Goal: Transaction & Acquisition: Obtain resource

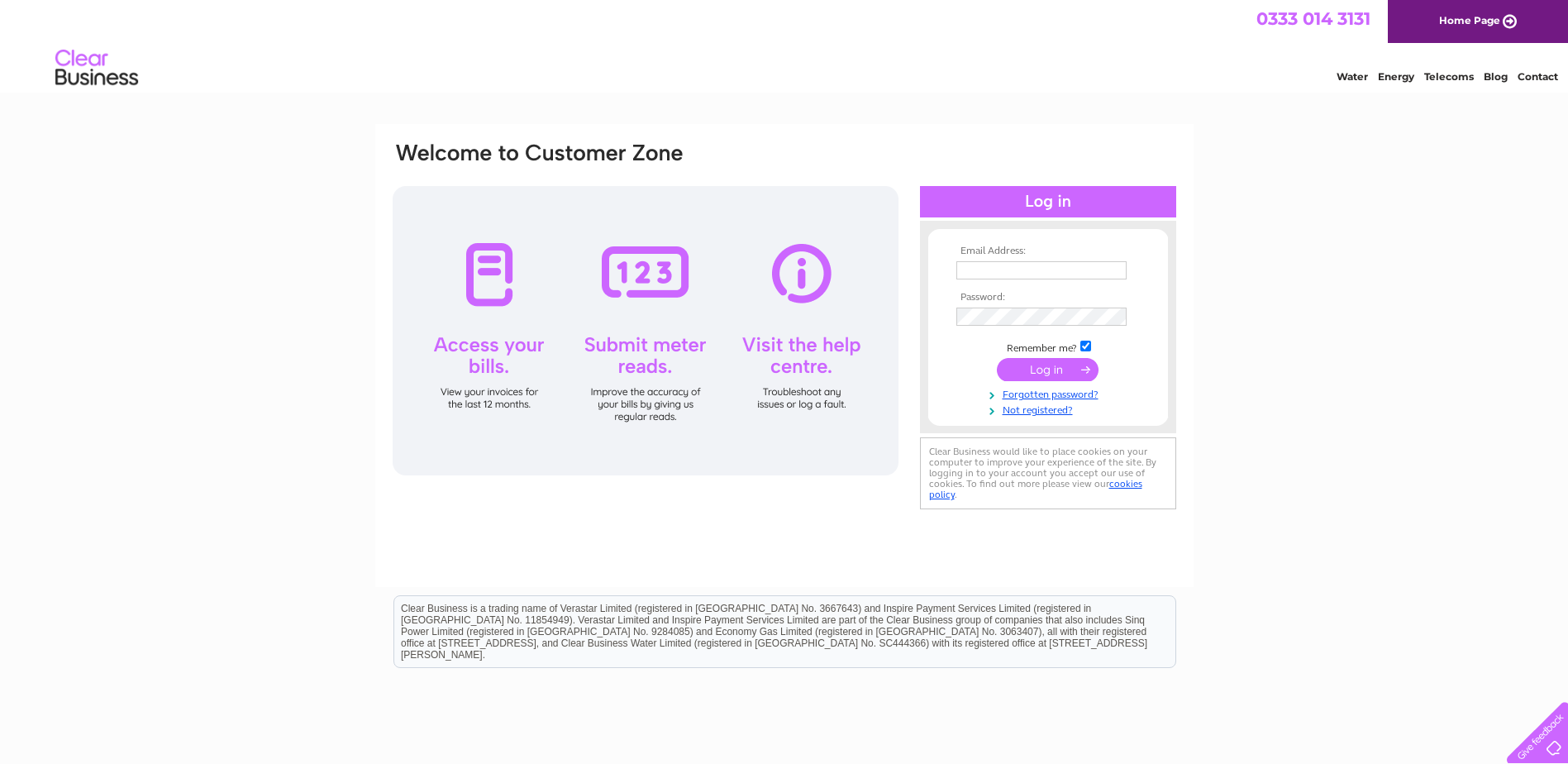
type input "[PERSON_NAME][EMAIL_ADDRESS][PERSON_NAME][DOMAIN_NAME]"
click at [1046, 383] on td at bounding box center [1048, 369] width 192 height 31
click at [1049, 376] on input "submit" at bounding box center [1048, 369] width 102 height 23
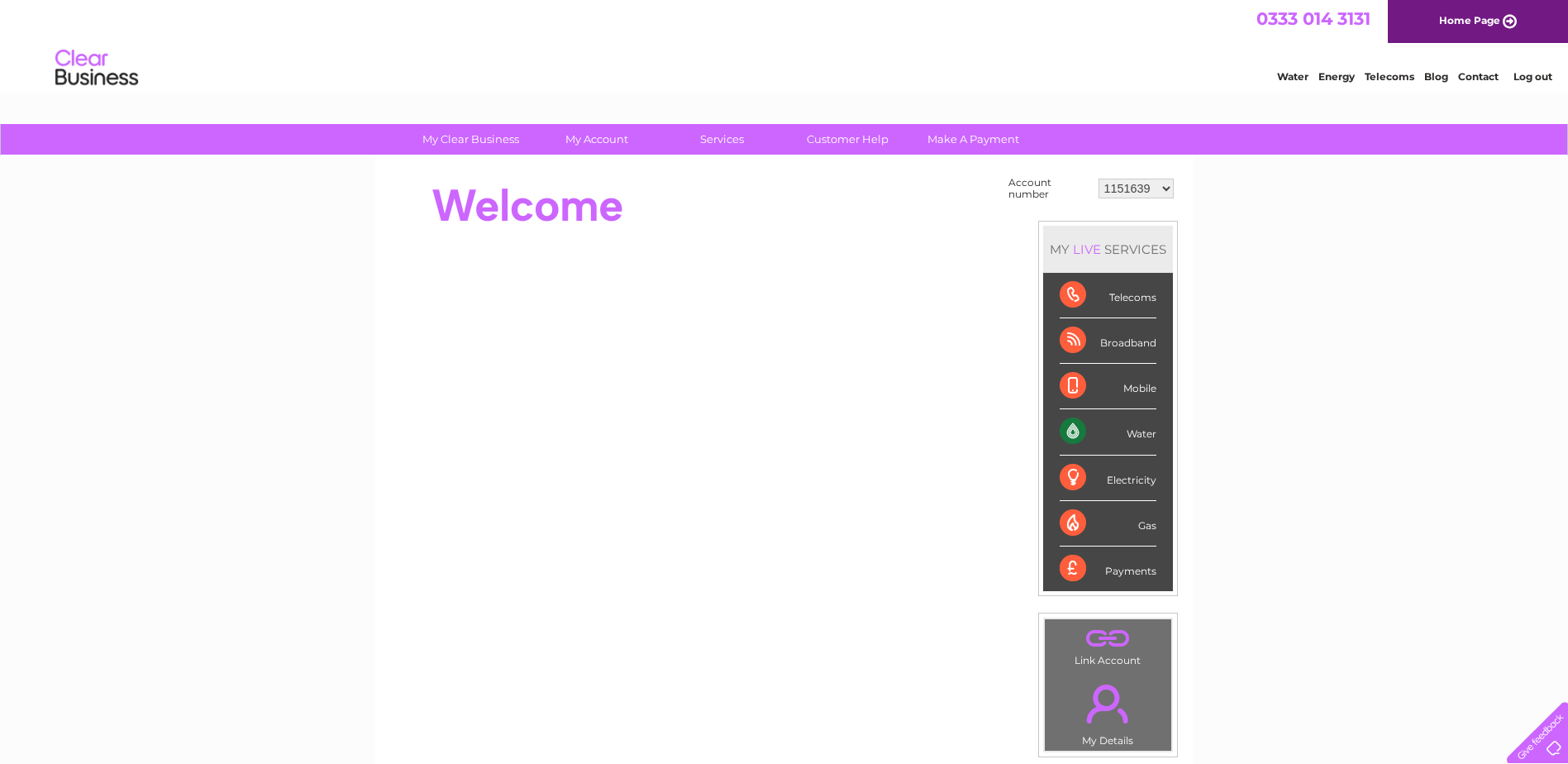
click at [1121, 187] on select "1151639 30279528 30279557 30279562 30279649 30279674 30279818 30279819 30279821…" at bounding box center [1136, 188] width 75 height 20
select select "30279528"
click at [1099, 179] on select "1151639 30279528 30279557 30279562 30279649 30279674 30279818 30279819 30279821…" at bounding box center [1136, 188] width 75 height 20
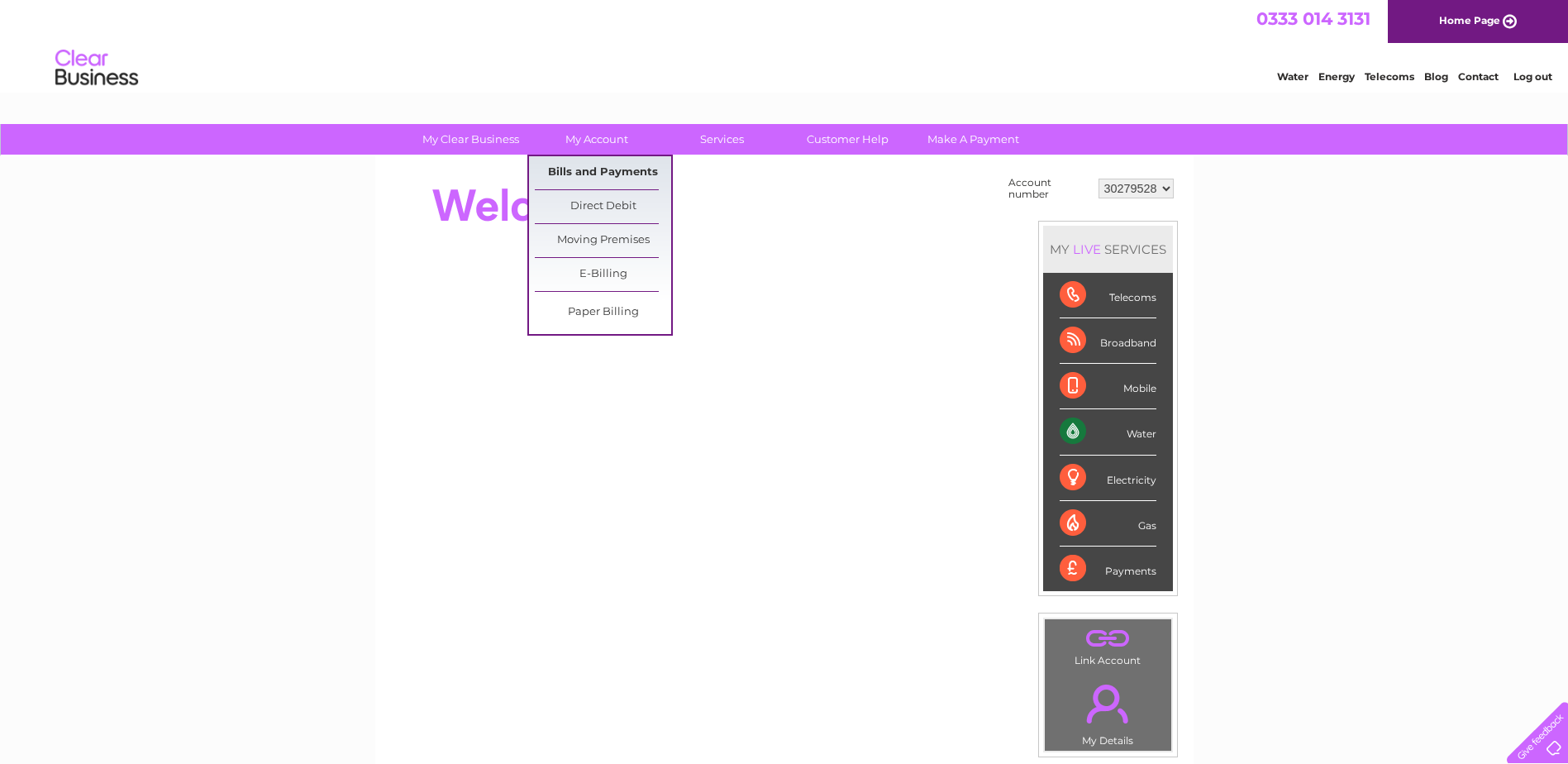
click at [578, 164] on link "Bills and Payments" at bounding box center [603, 173] width 136 height 33
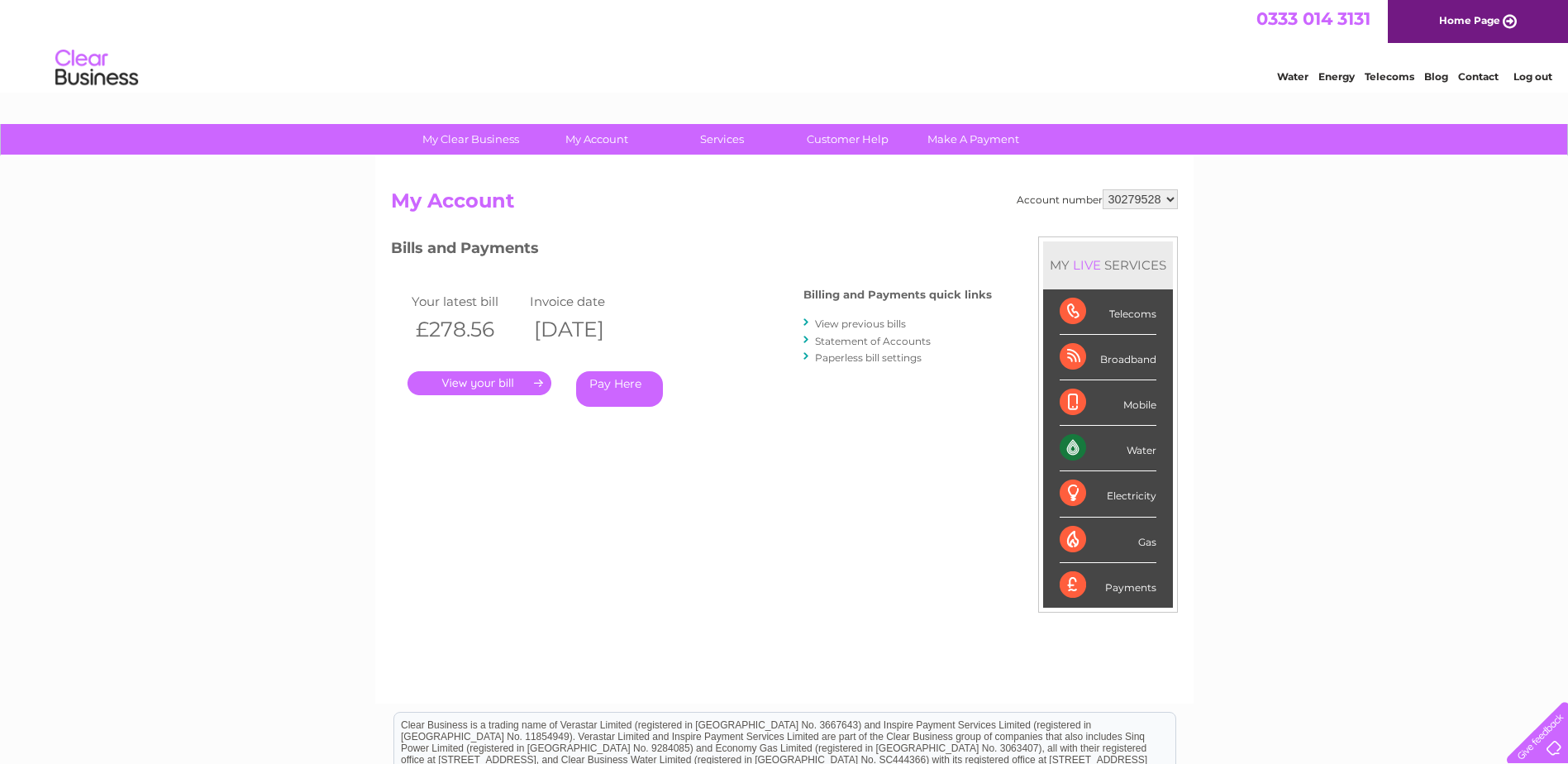
click at [520, 381] on link "." at bounding box center [479, 384] width 144 height 24
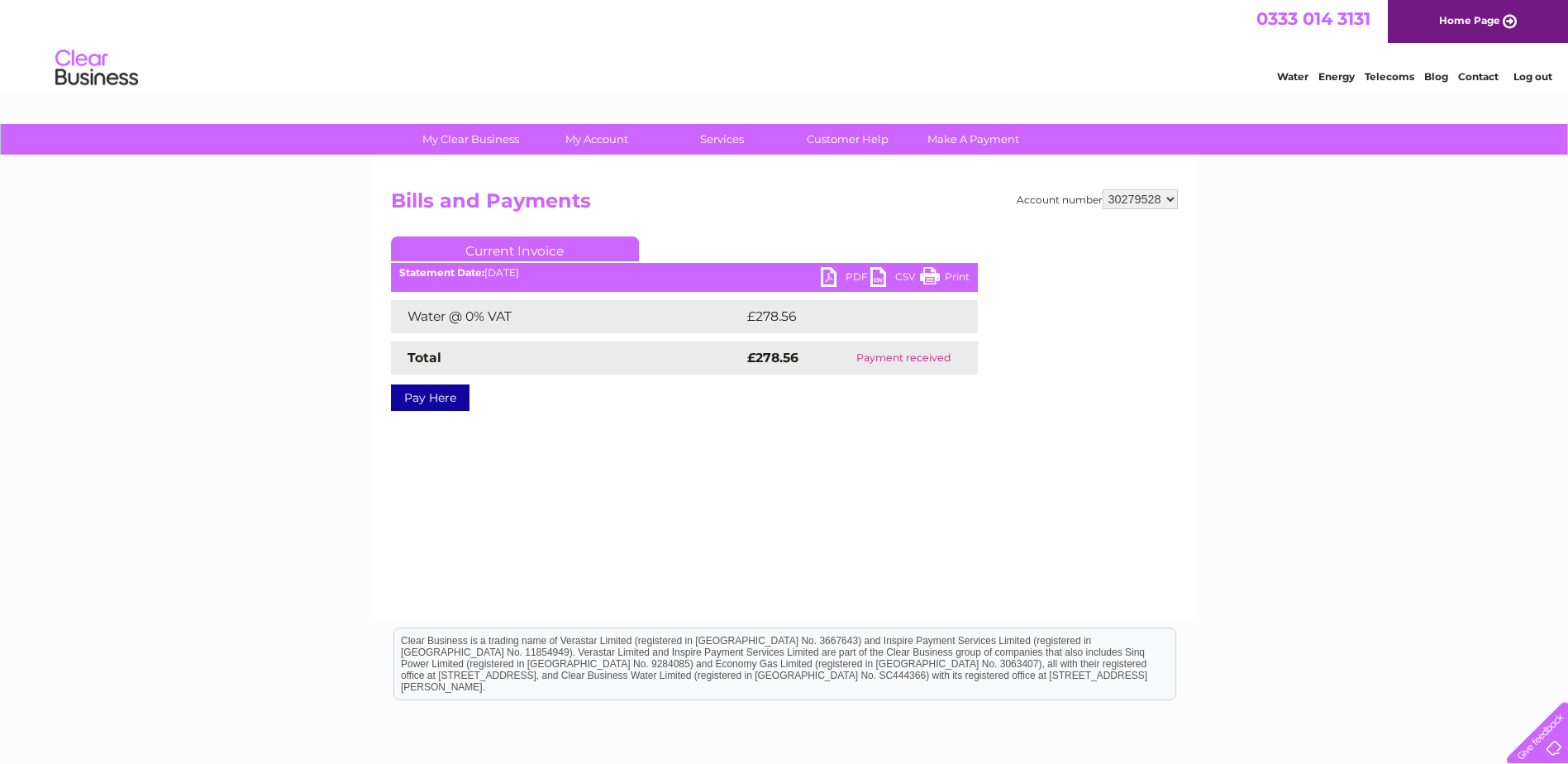
click at [830, 279] on link "PDF" at bounding box center [845, 279] width 49 height 24
